Goal: Information Seeking & Learning: Learn about a topic

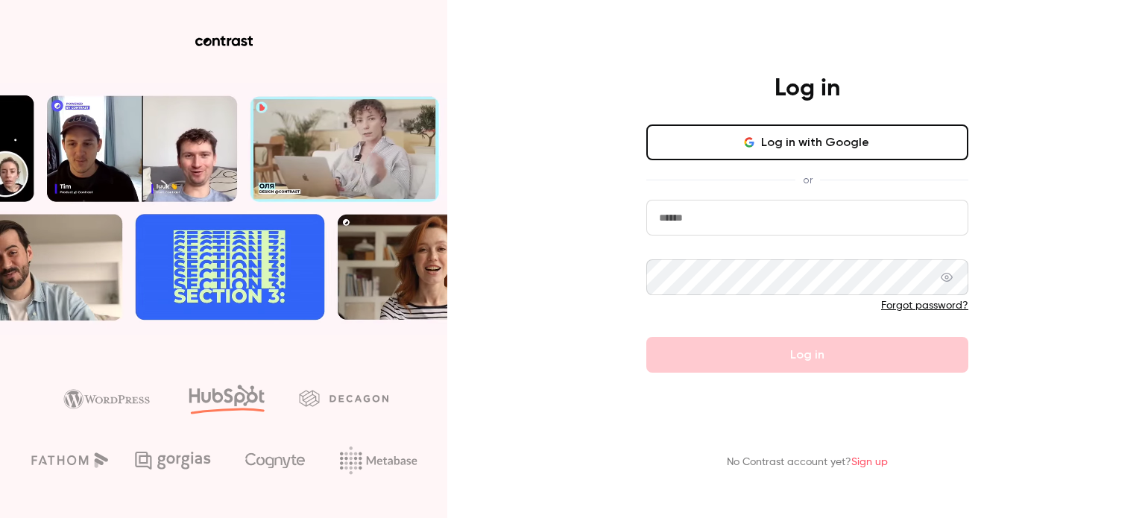
click at [774, 148] on button "Log in with Google" at bounding box center [807, 142] width 322 height 36
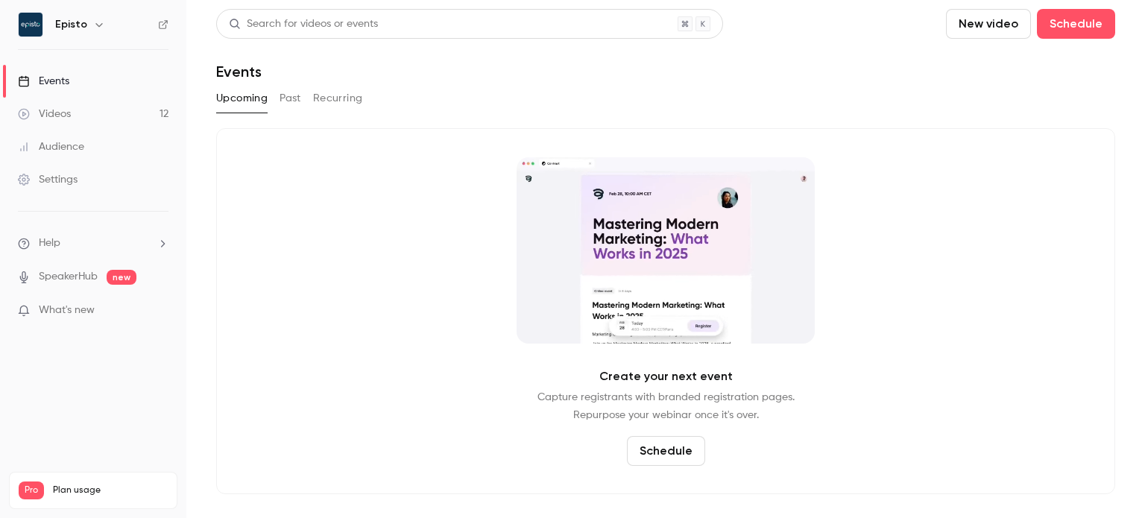
click at [61, 116] on div "Videos" at bounding box center [44, 114] width 53 height 15
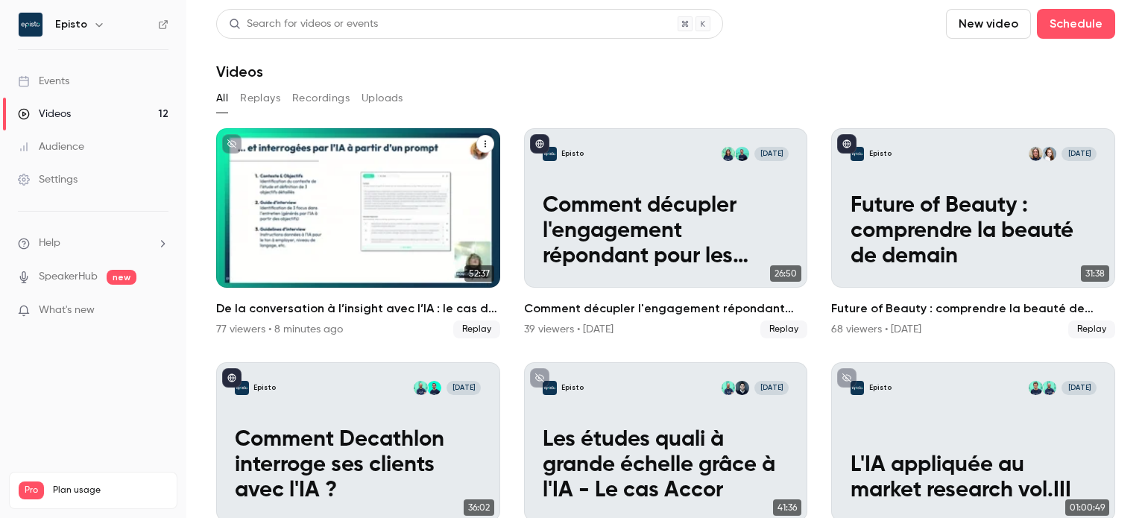
click at [250, 326] on div "77 viewers • 8 minutes ago" at bounding box center [279, 329] width 127 height 15
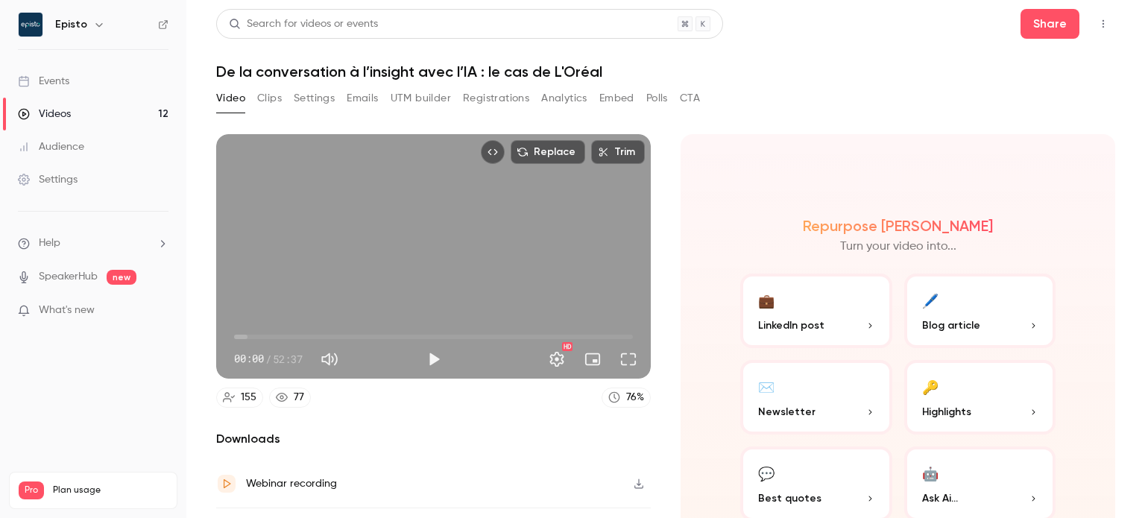
click at [370, 102] on button "Emails" at bounding box center [362, 98] width 31 height 24
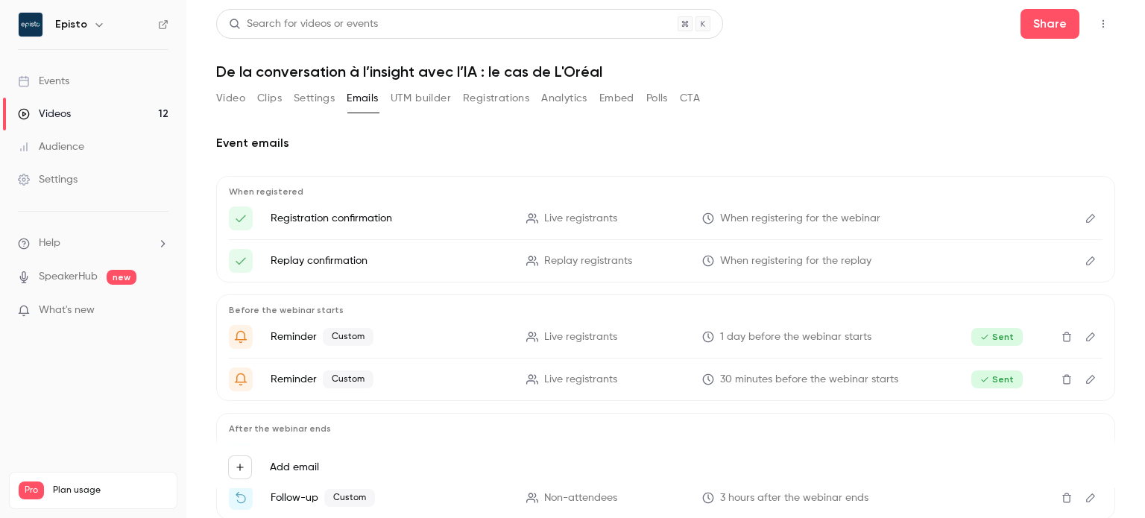
click at [65, 147] on div "Audience" at bounding box center [51, 146] width 66 height 15
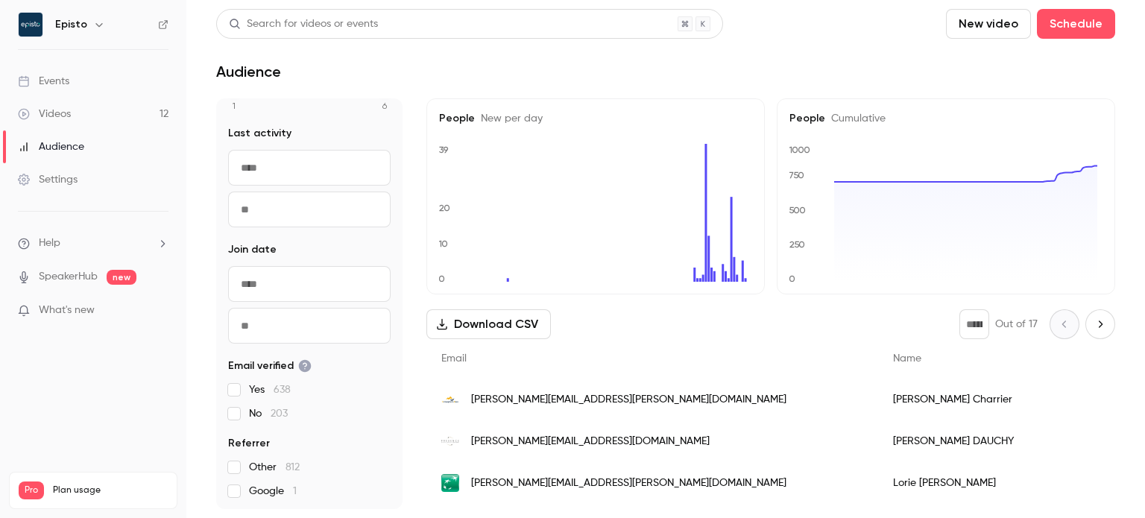
scroll to position [28, 0]
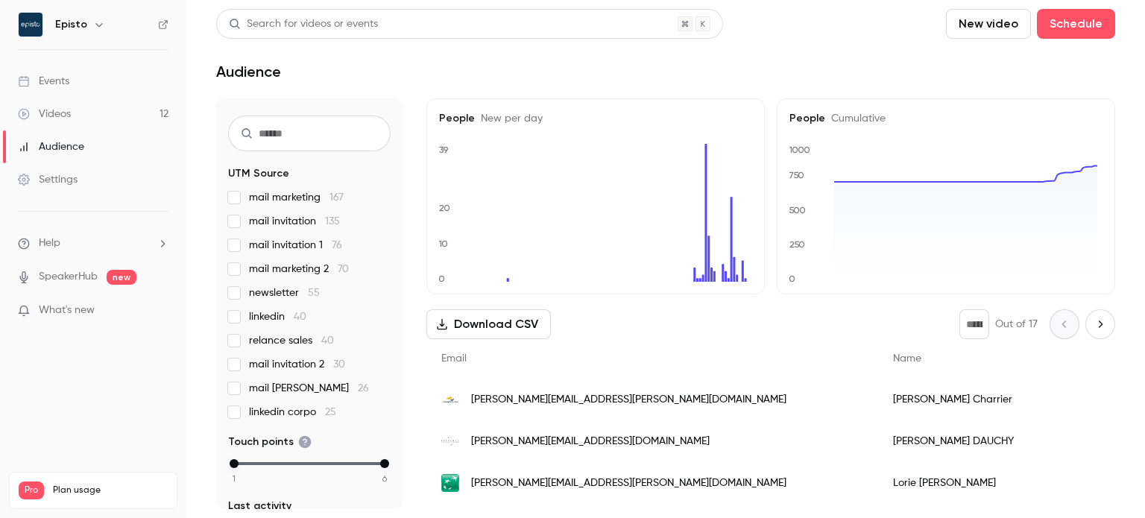
click at [49, 113] on div "Videos" at bounding box center [44, 114] width 53 height 15
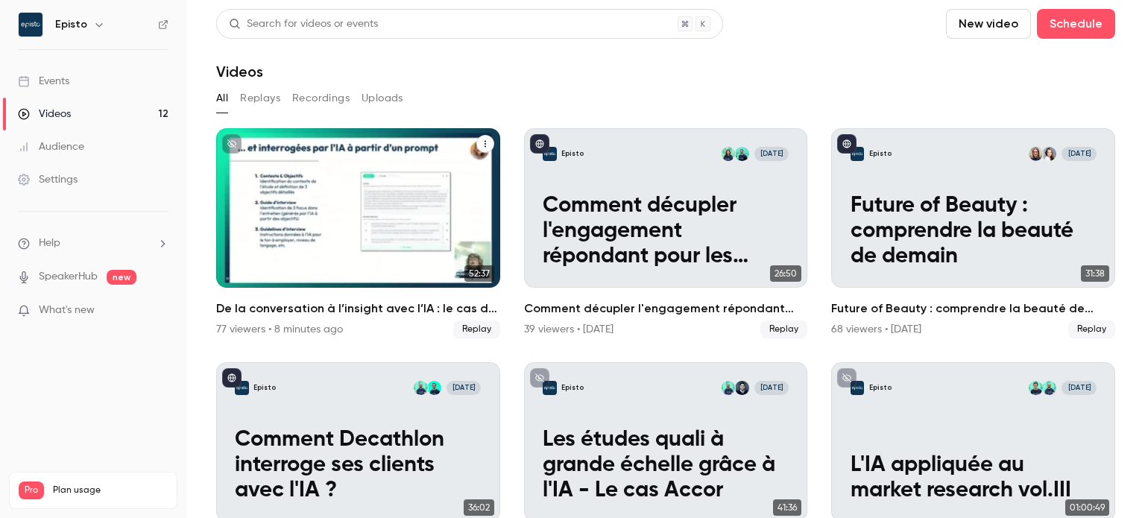
click at [300, 300] on h2 "De la conversation à l’insight avec l’IA : le cas de L'Oréal" at bounding box center [358, 309] width 284 height 18
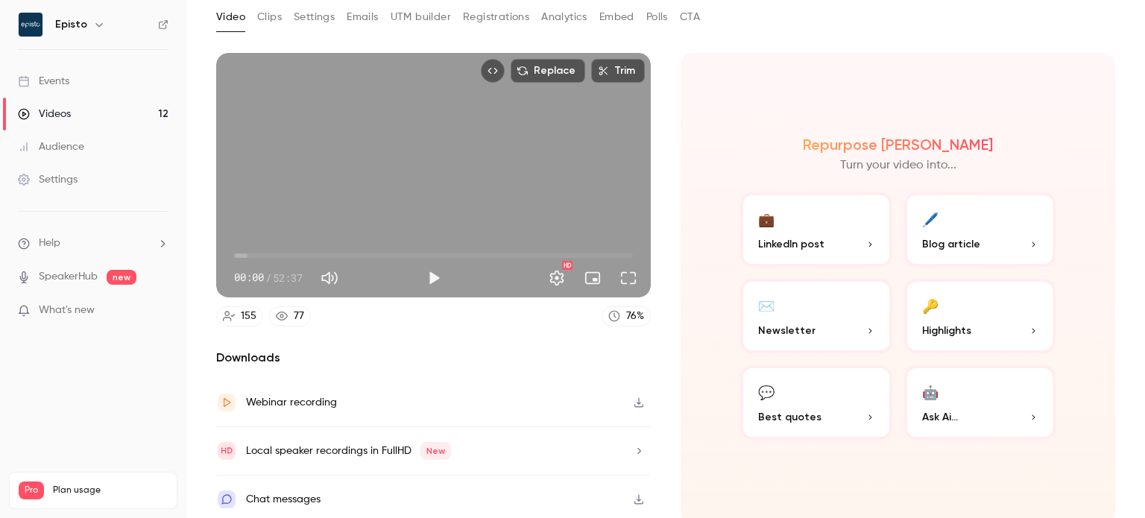
scroll to position [82, 0]
click at [364, 493] on div "Chat messages" at bounding box center [433, 499] width 435 height 48
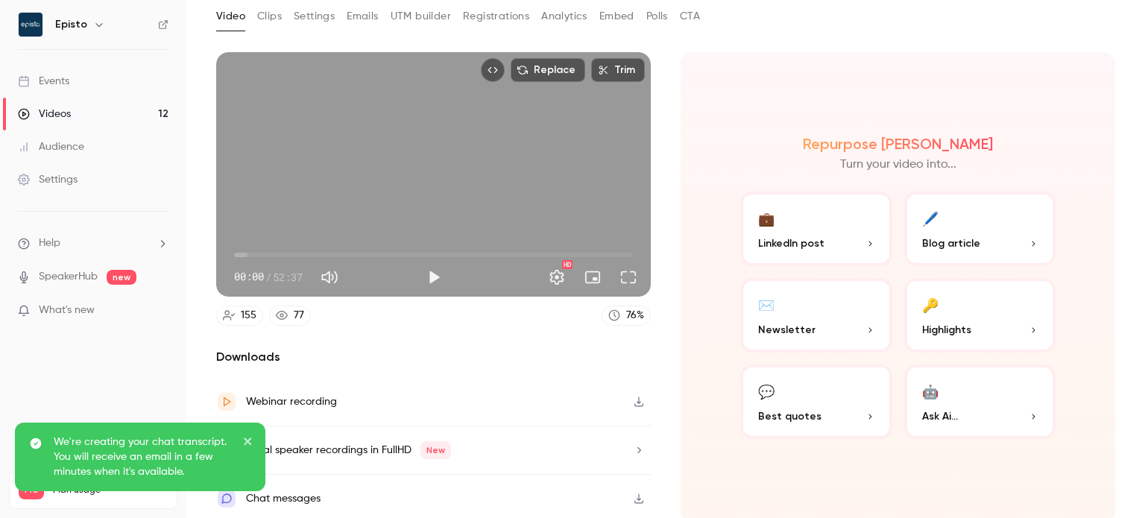
click at [247, 437] on icon "close" at bounding box center [248, 441] width 10 height 12
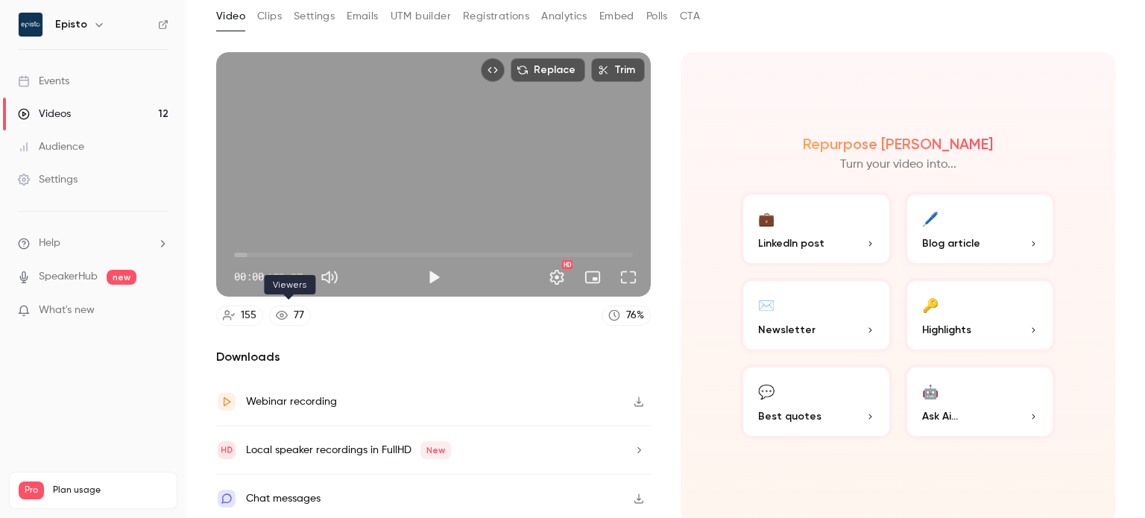
click at [294, 314] on div "77" at bounding box center [299, 316] width 10 height 16
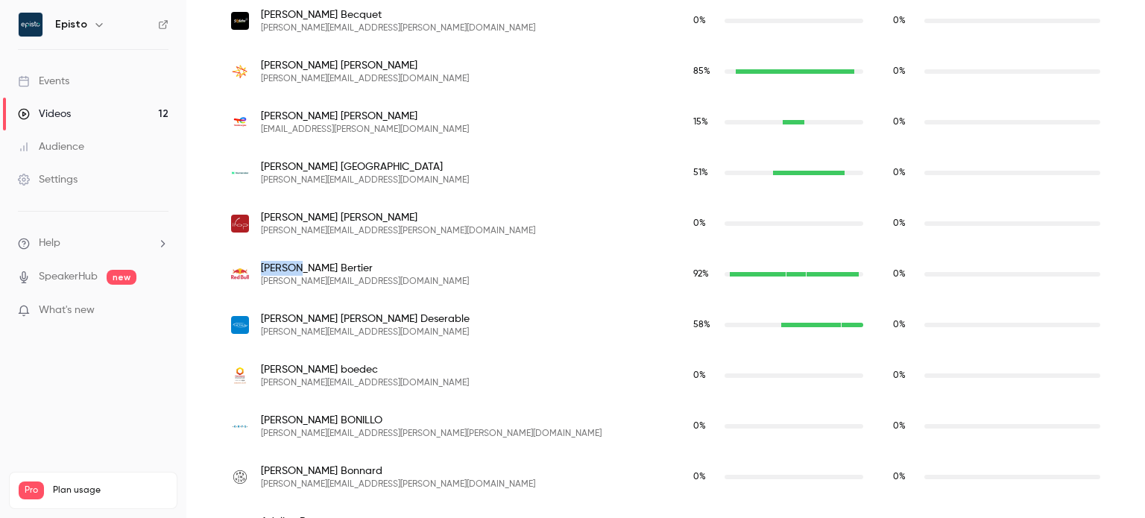
scroll to position [1151, 0]
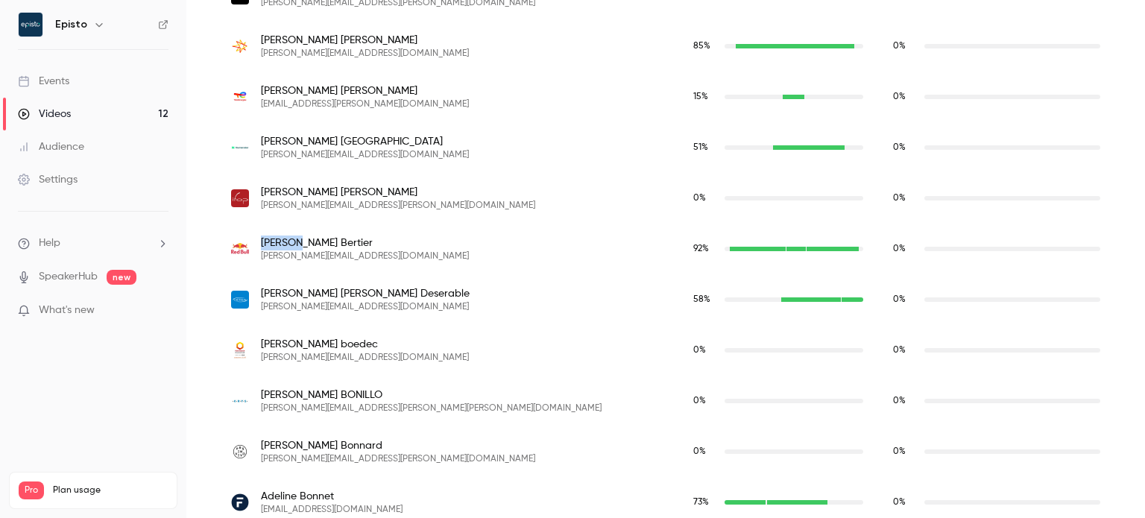
click at [286, 244] on span "[PERSON_NAME]" at bounding box center [365, 243] width 208 height 15
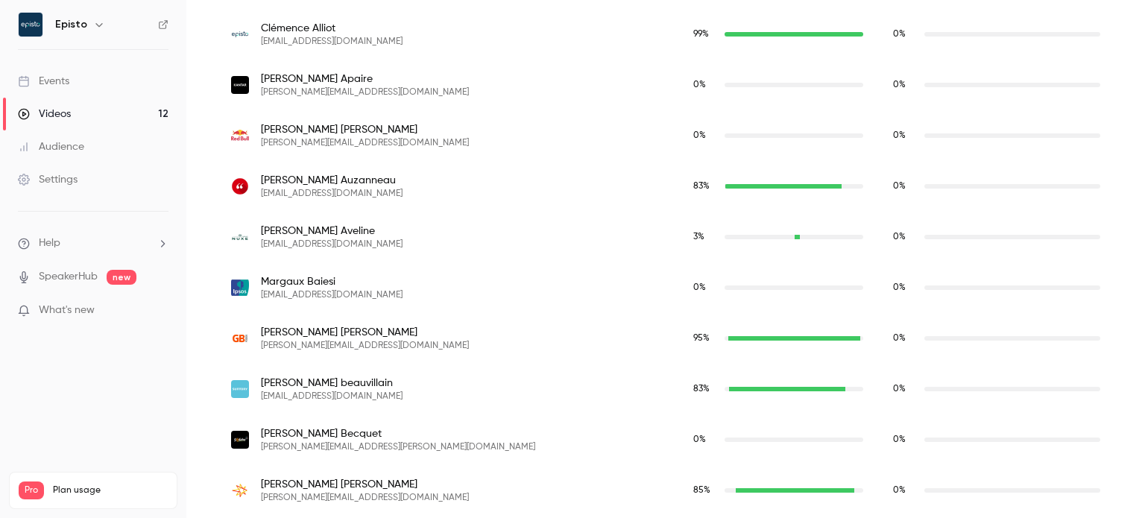
scroll to position [481, 0]
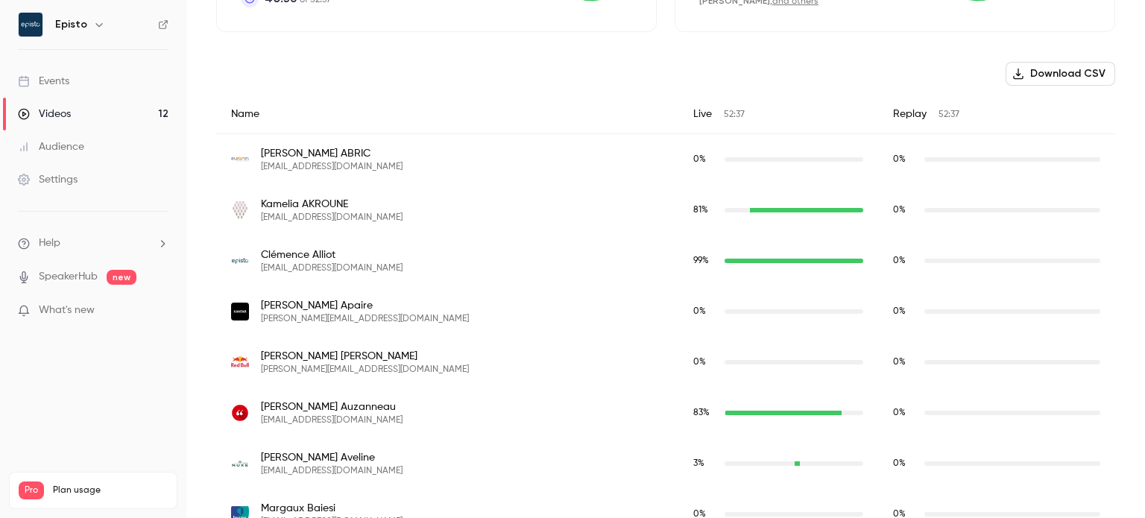
click at [1061, 74] on button "Download CSV" at bounding box center [1060, 74] width 110 height 24
